Goal: Task Accomplishment & Management: Use online tool/utility

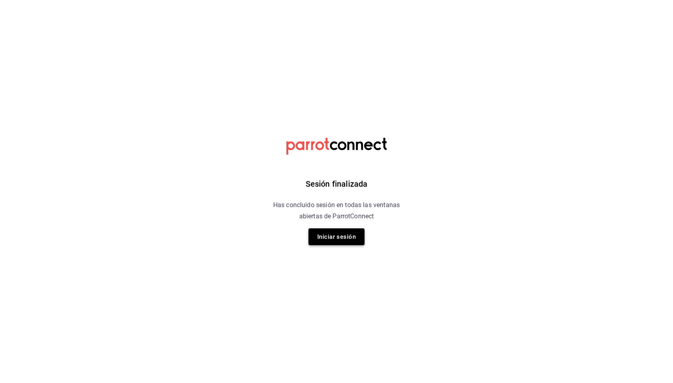
click at [339, 240] on button "Iniciar sesión" at bounding box center [336, 236] width 56 height 17
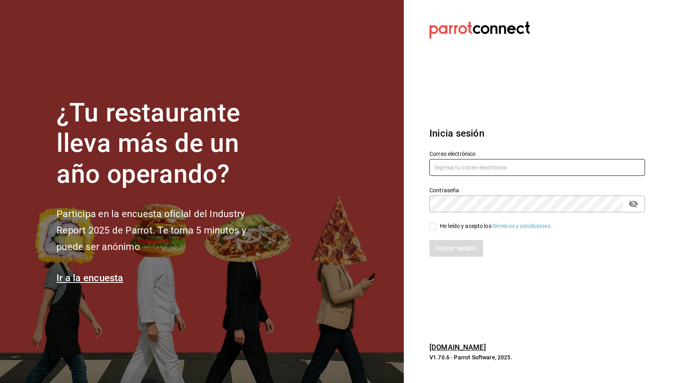
type input "aequezada@gmail.com"
click at [453, 222] on div "He leído y acepto los Términos y condiciones." at bounding box center [537, 226] width 216 height 9
click at [453, 223] on div "He leído y acepto los Términos y condiciones." at bounding box center [496, 226] width 112 height 8
click at [437, 223] on input "He leído y acepto los Términos y condiciones." at bounding box center [432, 226] width 7 height 7
checkbox input "true"
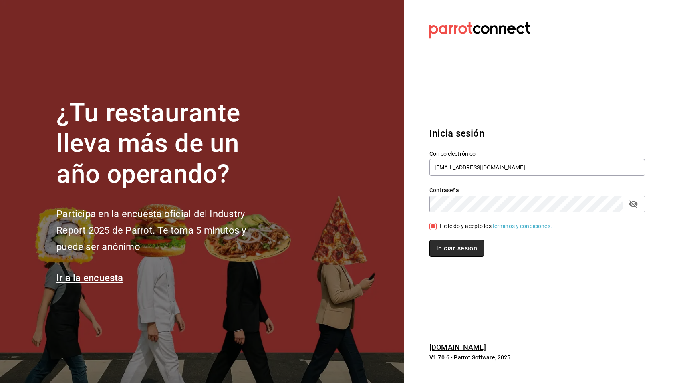
click at [452, 247] on button "Iniciar sesión" at bounding box center [456, 248] width 54 height 17
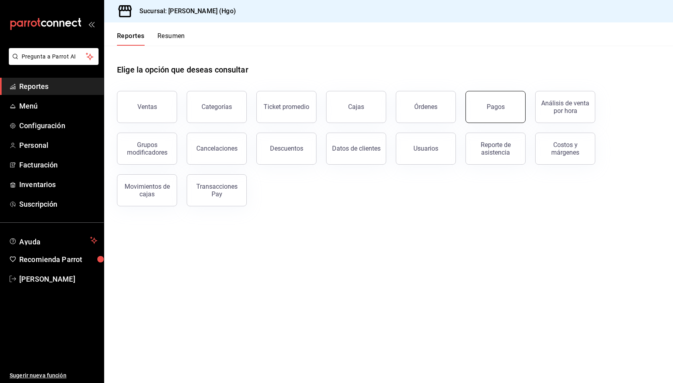
click at [503, 98] on button "Pagos" at bounding box center [496, 107] width 60 height 32
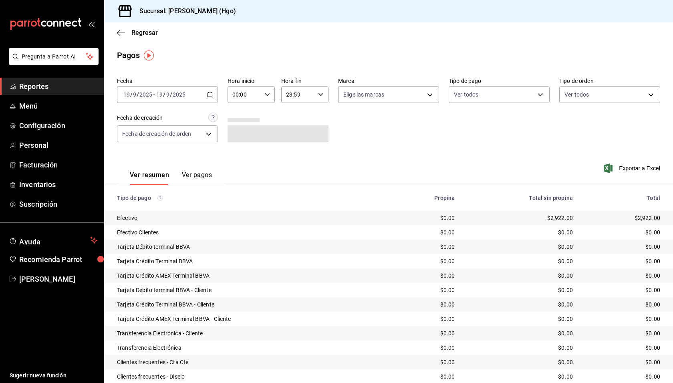
click at [187, 90] on div "[DATE] [DATE] - [DATE] [DATE]" at bounding box center [167, 94] width 101 height 17
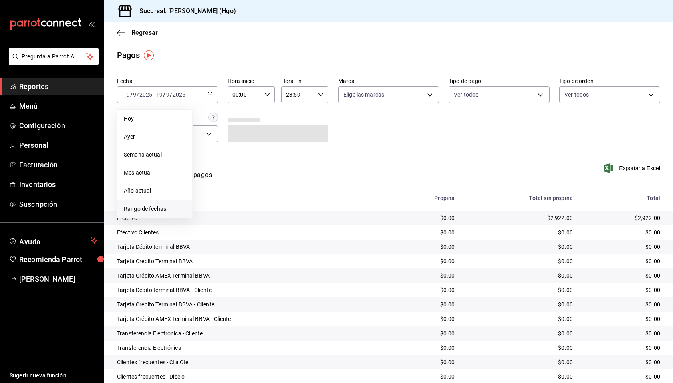
click at [153, 208] on span "Rango de fechas" at bounding box center [155, 209] width 62 height 8
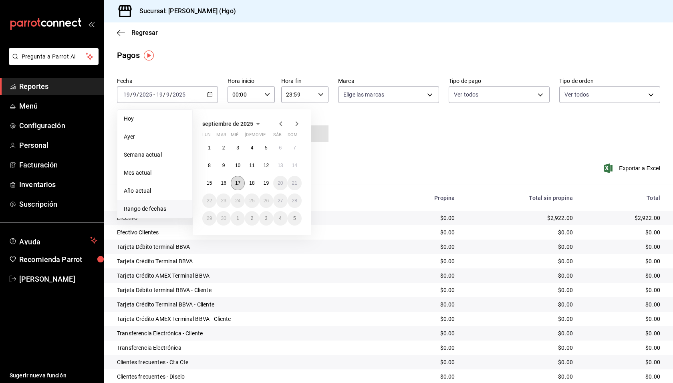
click at [233, 180] on button "17" at bounding box center [238, 183] width 14 height 14
click at [269, 184] on button "19" at bounding box center [266, 183] width 14 height 14
click at [182, 60] on div "Pagos" at bounding box center [388, 55] width 569 height 12
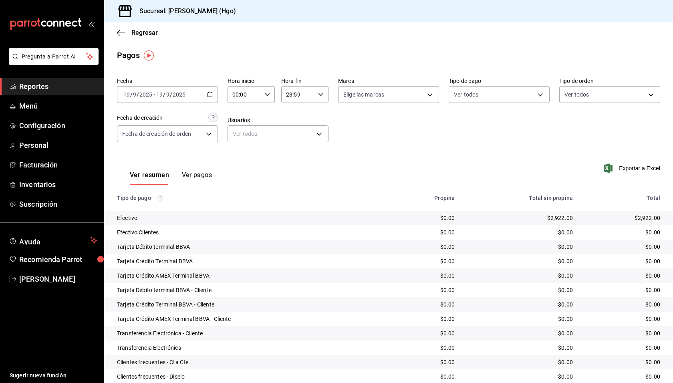
click at [169, 91] on div "[DATE] [DATE] - [DATE] [DATE]" at bounding box center [167, 94] width 101 height 17
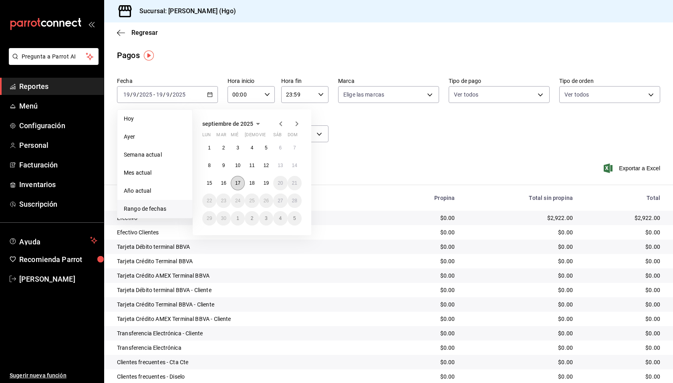
click at [235, 184] on button "17" at bounding box center [238, 183] width 14 height 14
click at [266, 183] on abbr "19" at bounding box center [266, 183] width 5 height 6
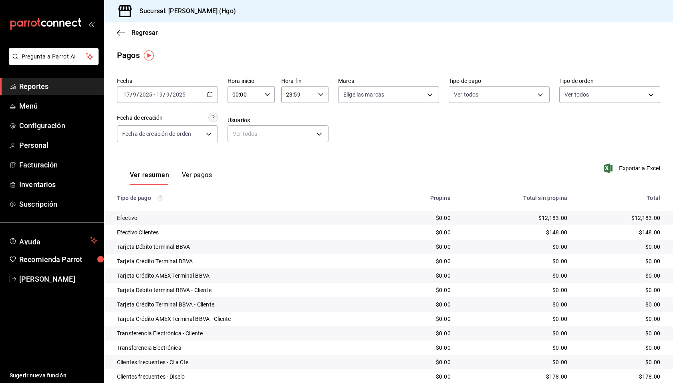
click at [393, 148] on div "Fecha [DATE] [DATE] - [DATE] [DATE] Hora inicio 00:00 Hora inicio Hora fin 23:5…" at bounding box center [388, 113] width 543 height 78
click at [393, 152] on div "Ver resumen Ver pagos Exportar a Excel" at bounding box center [388, 173] width 569 height 42
click at [139, 32] on span "Regresar" at bounding box center [144, 33] width 26 height 8
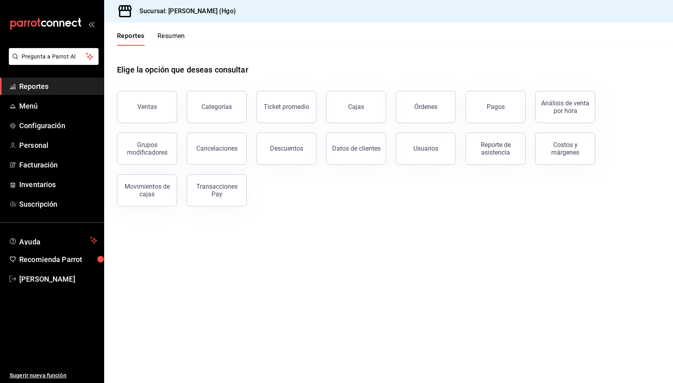
click at [300, 60] on div "Elige la opción que deseas consultar" at bounding box center [388, 64] width 543 height 36
click at [443, 78] on div "Elige la opción que deseas consultar" at bounding box center [388, 64] width 543 height 36
click at [423, 201] on div "Ventas Categorías Ticket promedio Cajas Órdenes Pagos Análisis de venta por hor…" at bounding box center [383, 143] width 553 height 125
click at [360, 196] on div "Ventas Categorías Ticket promedio Cajas Órdenes Pagos Análisis de venta por hor…" at bounding box center [383, 143] width 553 height 125
click at [284, 68] on div "Elige la opción que deseas consultar" at bounding box center [388, 64] width 543 height 36
